Goal: Task Accomplishment & Management: Use online tool/utility

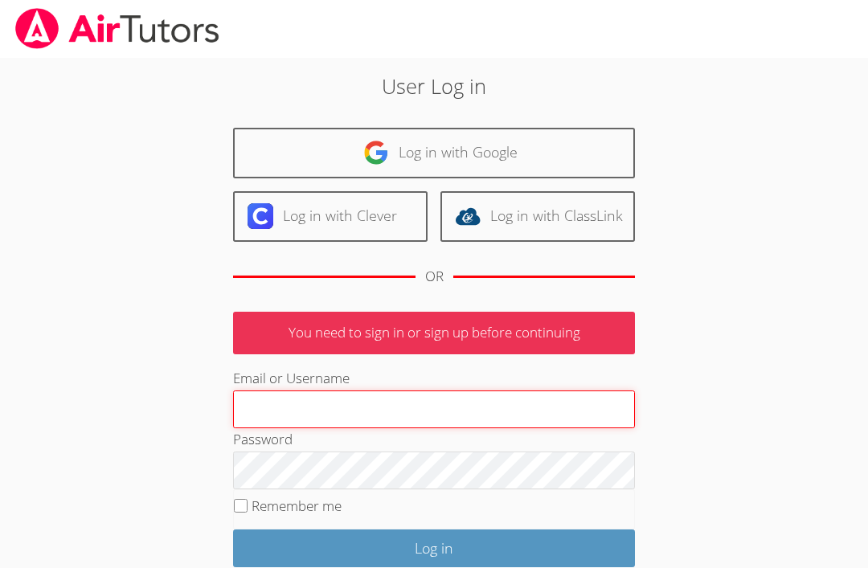
type input "[PERSON_NAME]"
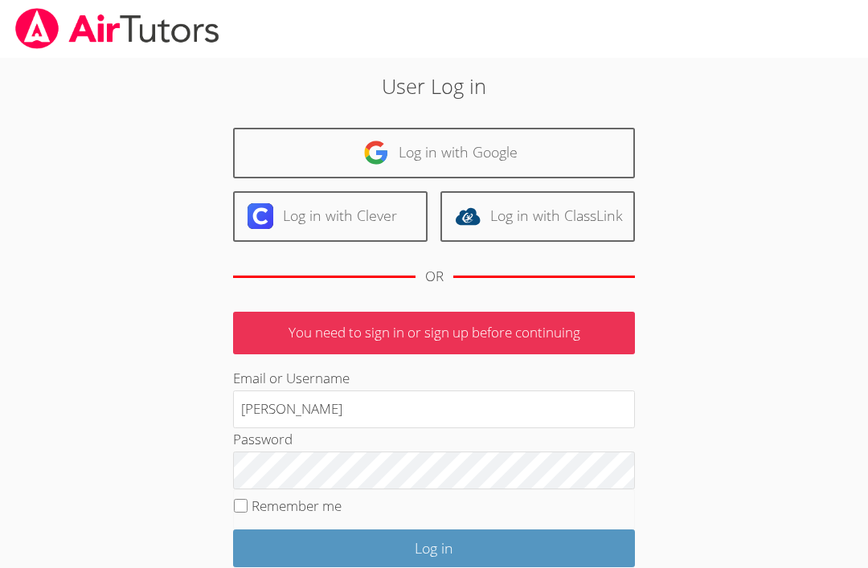
click at [434, 545] on input "Log in" at bounding box center [434, 548] width 402 height 38
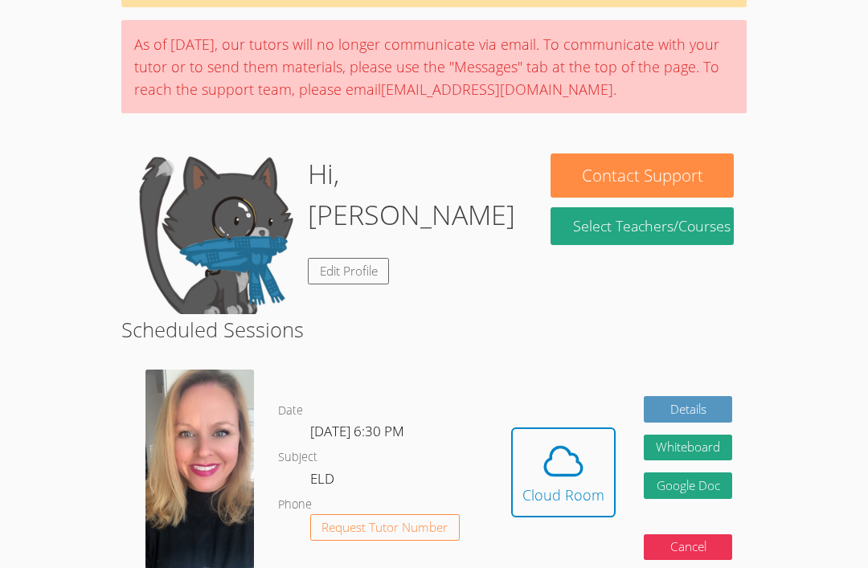
scroll to position [108, 0]
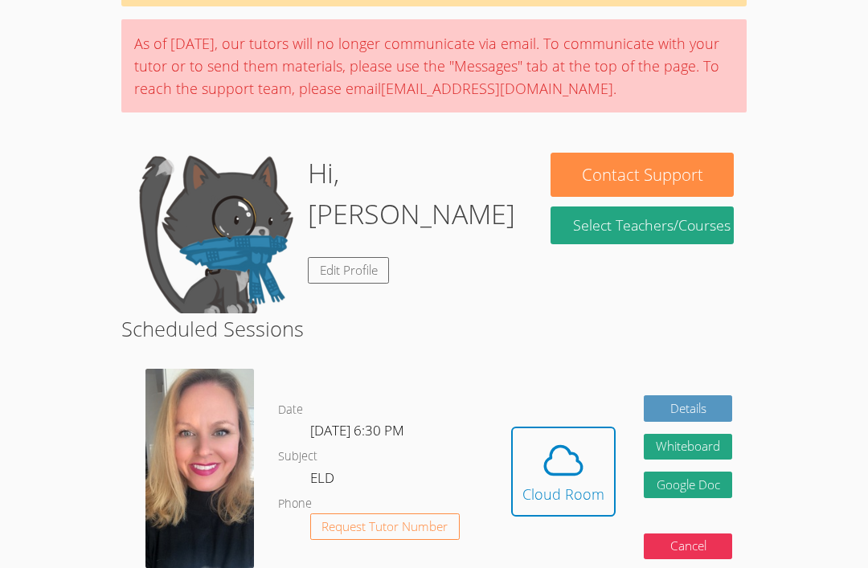
click at [549, 473] on icon at bounding box center [563, 460] width 45 height 45
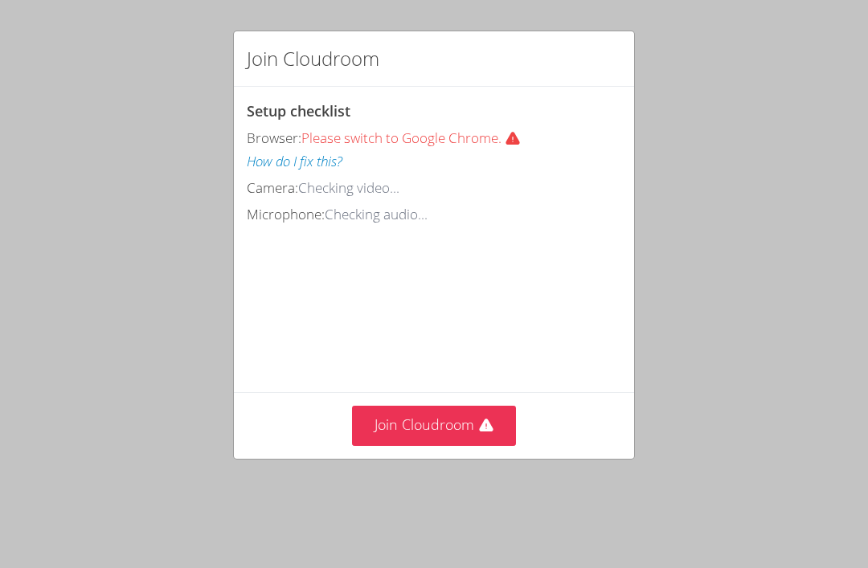
click at [412, 417] on button "Join Cloudroom" at bounding box center [434, 425] width 165 height 39
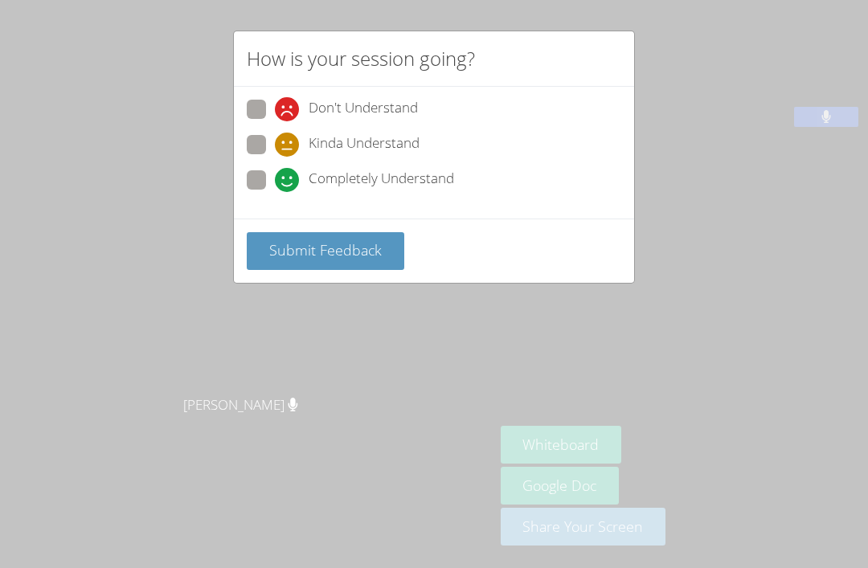
click at [374, 240] on span "Submit Feedback" at bounding box center [325, 249] width 112 height 19
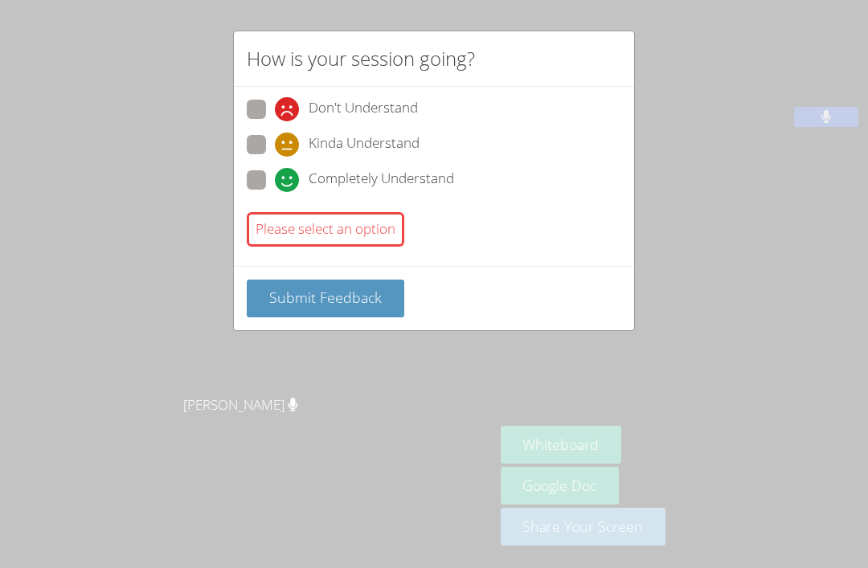
click at [332, 288] on span "Submit Feedback" at bounding box center [325, 297] width 112 height 19
click at [336, 292] on span "Submit Feedback" at bounding box center [325, 297] width 112 height 19
click at [153, 276] on div "How is your session going? Don't Understand Kinda Understand Completely Underst…" at bounding box center [434, 284] width 868 height 568
click at [268, 188] on label "Completely Understand" at bounding box center [350, 181] width 207 height 22
click at [275, 184] on input "Completely Understand" at bounding box center [282, 177] width 14 height 14
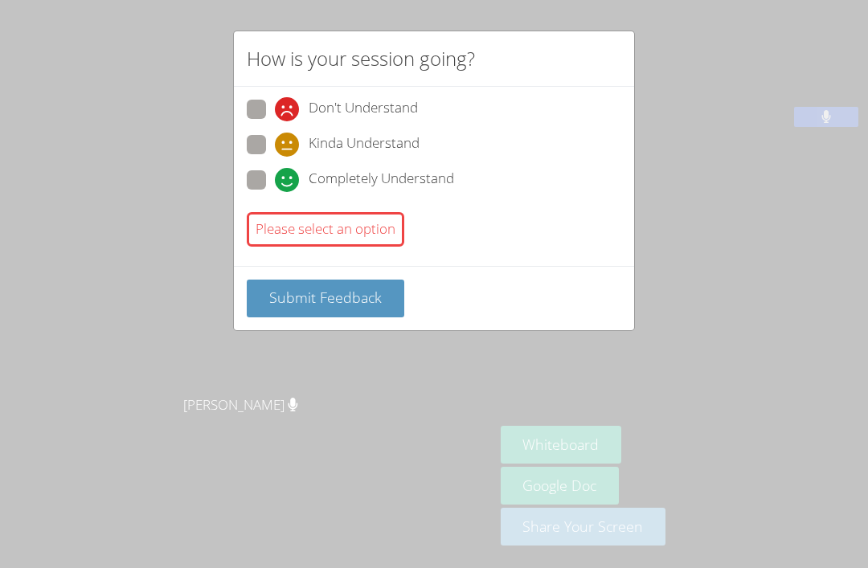
radio input "true"
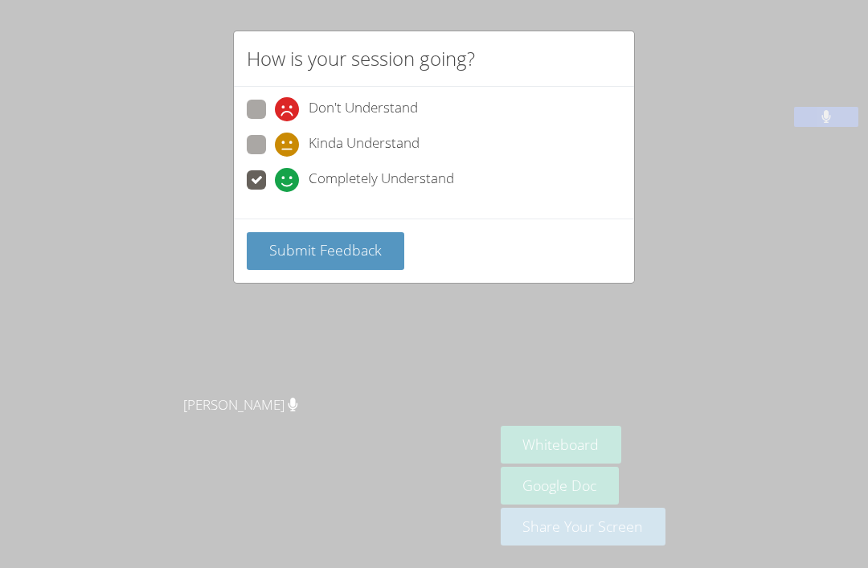
click at [304, 243] on span "Submit Feedback" at bounding box center [325, 249] width 112 height 19
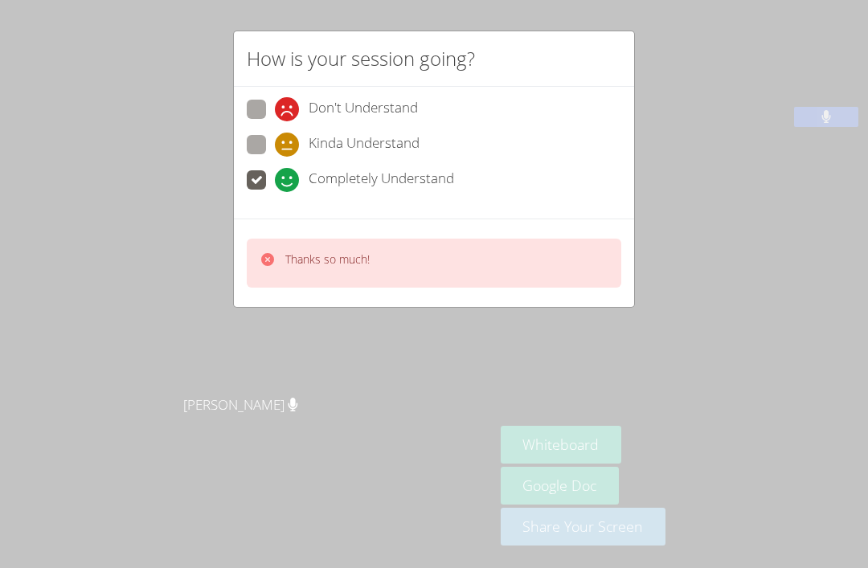
click at [137, 285] on div "How is your session going? Don't Understand Kinda Understand Completely Underst…" at bounding box center [434, 284] width 868 height 568
click at [171, 284] on div "How is your session going? Don't Understand Kinda Understand Completely Underst…" at bounding box center [434, 284] width 868 height 568
click at [191, 283] on div "How is your session going? Don't Understand Kinda Understand Completely Underst…" at bounding box center [434, 284] width 868 height 568
click at [304, 264] on div "Thanks so much!" at bounding box center [327, 262] width 84 height 23
click at [248, 259] on div "Thanks so much!" at bounding box center [434, 263] width 374 height 49
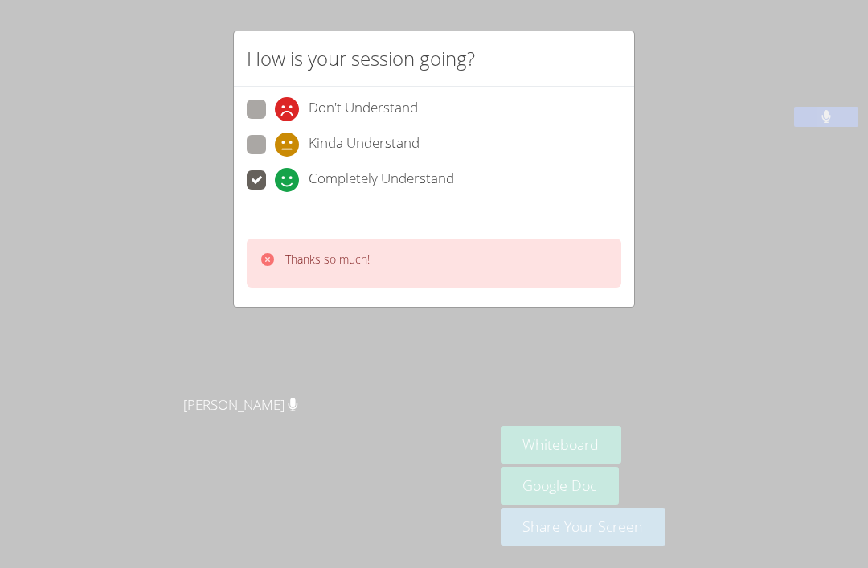
click at [178, 206] on div "How is your session going? Don't Understand Kinda Understand Completely Underst…" at bounding box center [434, 284] width 868 height 568
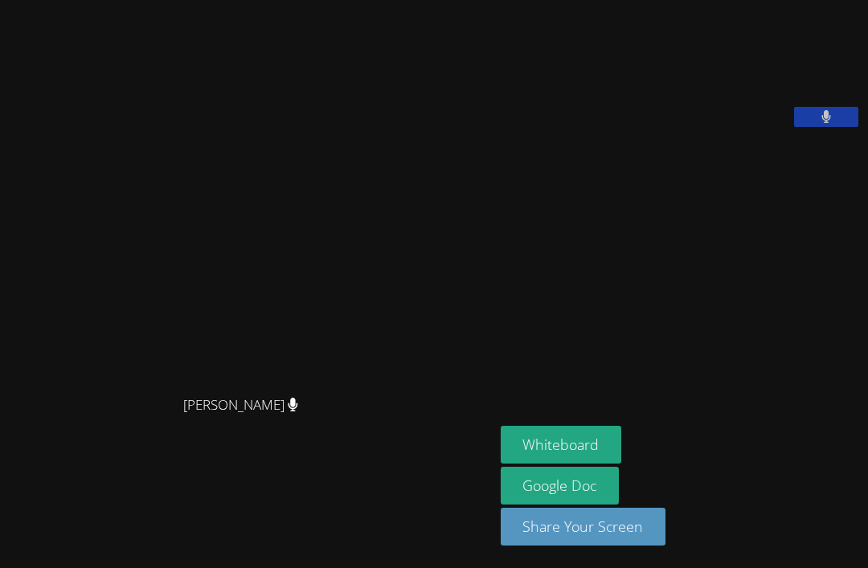
scroll to position [2, 0]
click at [146, 67] on div "Asia Mason Asia Mason" at bounding box center [246, 283] width 481 height 555
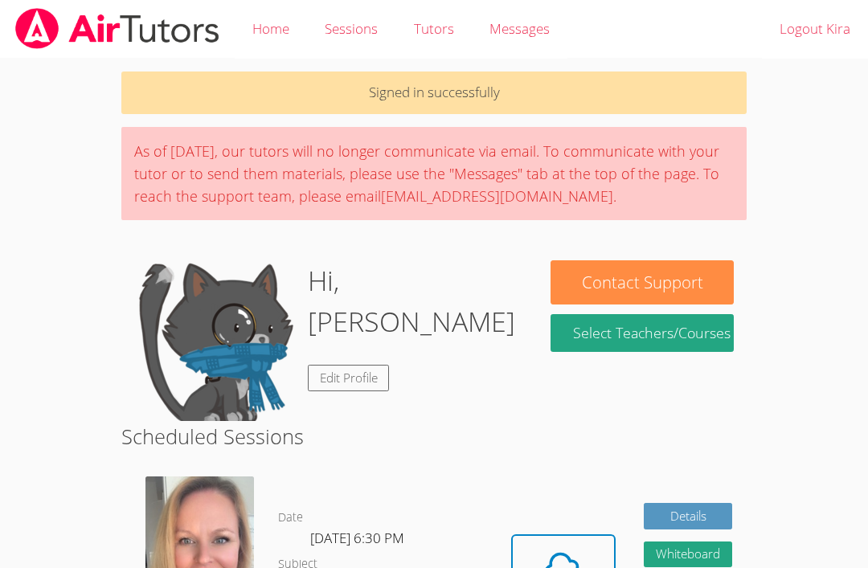
scroll to position [144, 0]
